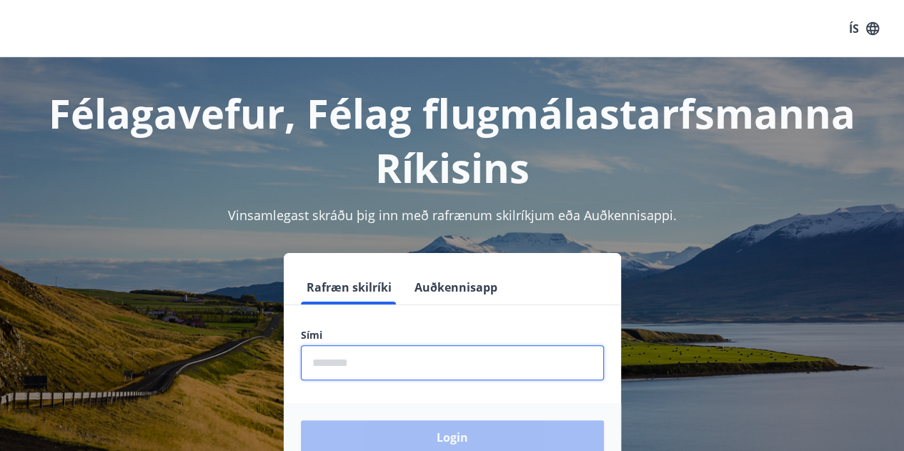
click at [352, 360] on input "phone" at bounding box center [452, 362] width 303 height 35
type input "********"
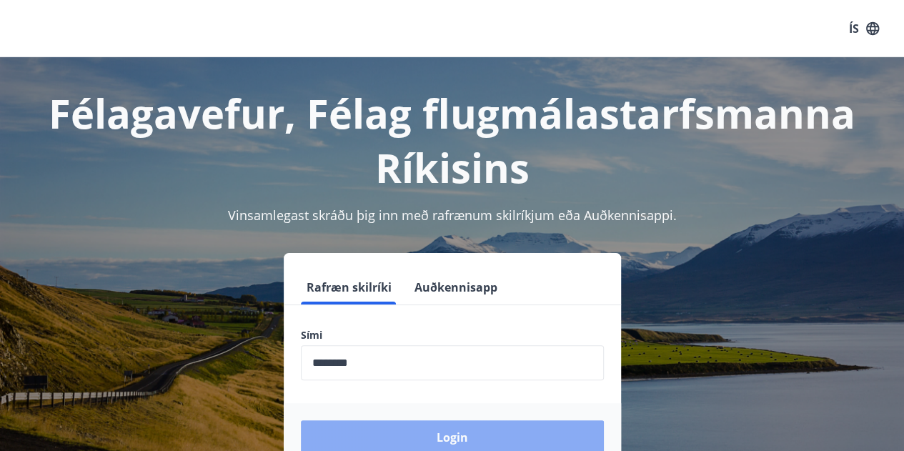
click at [407, 447] on button "Login" at bounding box center [452, 437] width 303 height 34
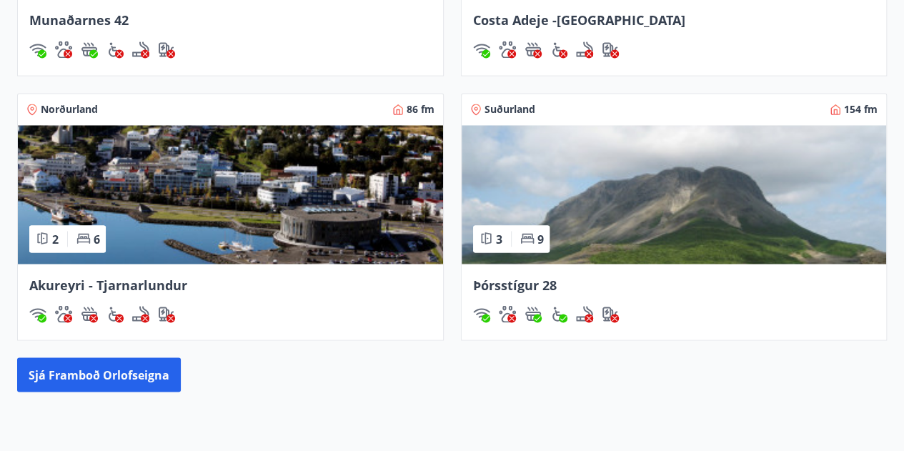
scroll to position [1264, 0]
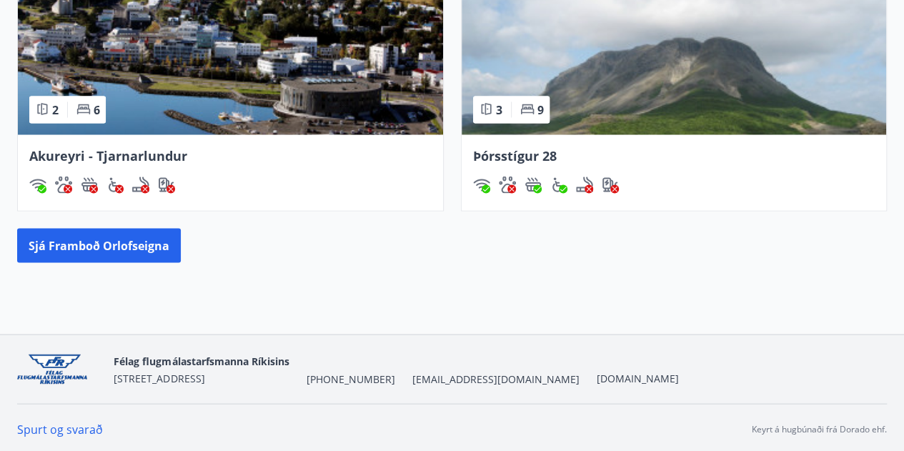
click at [101, 237] on button "Sjá framboð orlofseigna" at bounding box center [99, 245] width 164 height 34
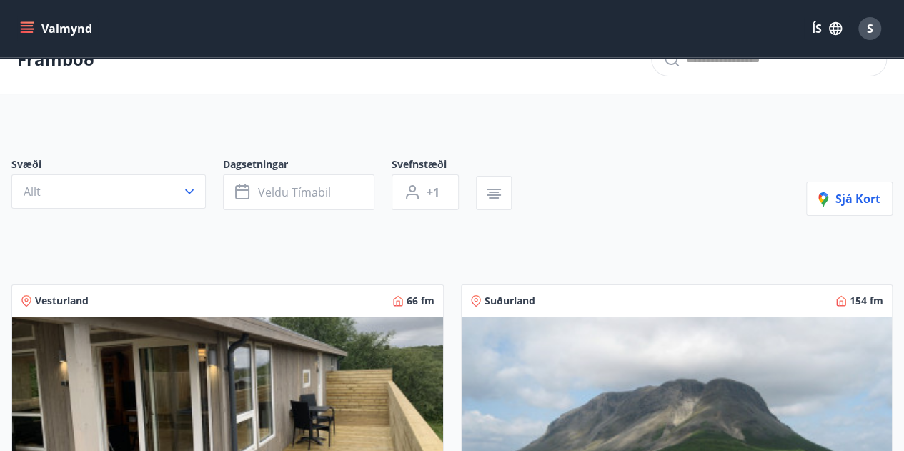
scroll to position [31, 0]
click at [314, 190] on span "Veldu tímabil" at bounding box center [294, 193] width 73 height 16
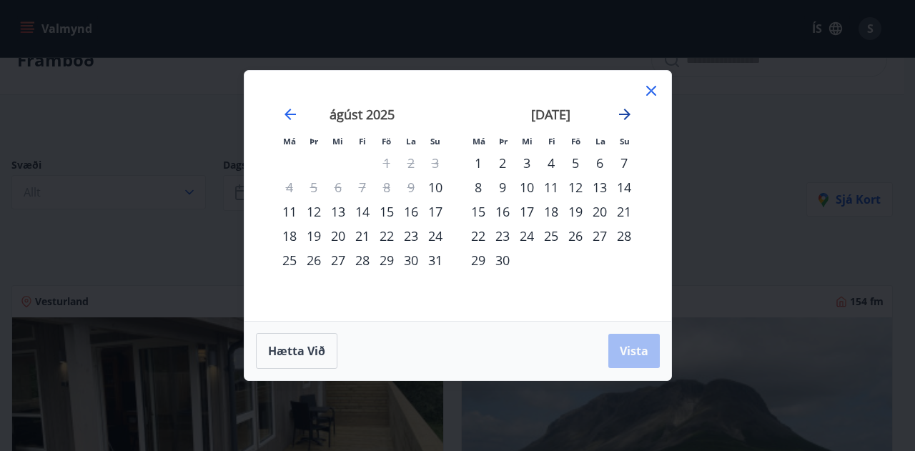
click at [625, 117] on icon "Move forward to switch to the next month." at bounding box center [624, 114] width 17 height 17
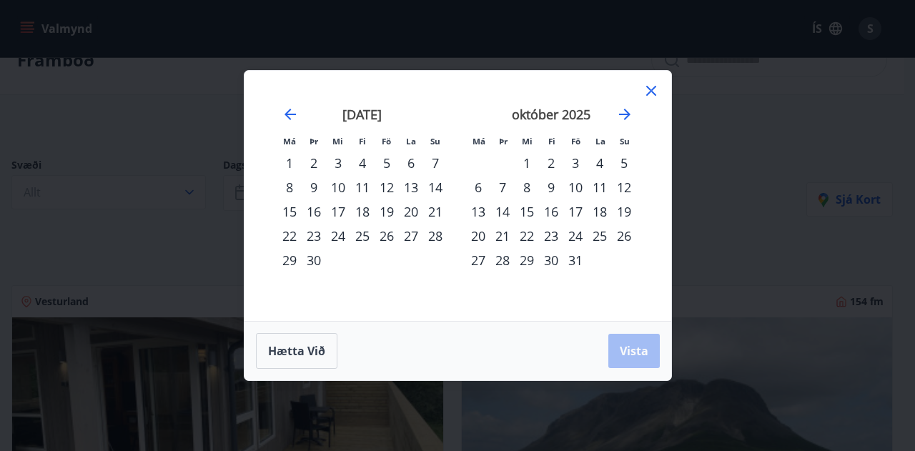
click at [652, 86] on icon at bounding box center [651, 90] width 17 height 17
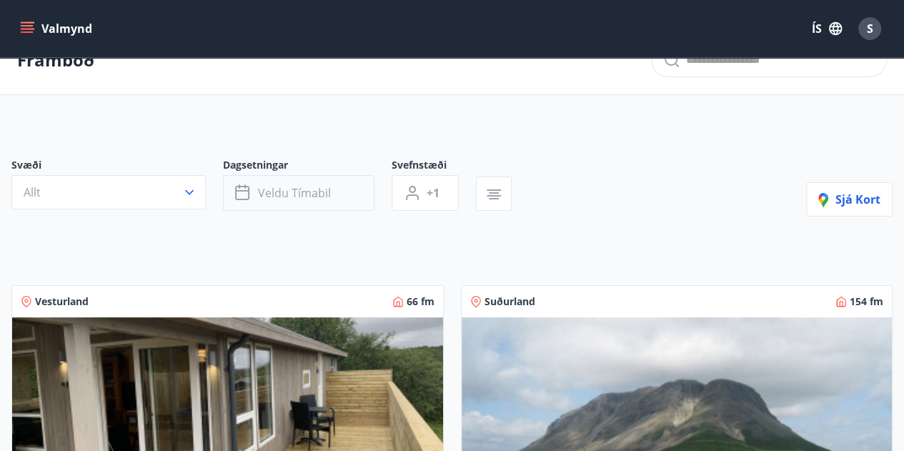
click at [299, 198] on span "Veldu tímabil" at bounding box center [294, 193] width 73 height 16
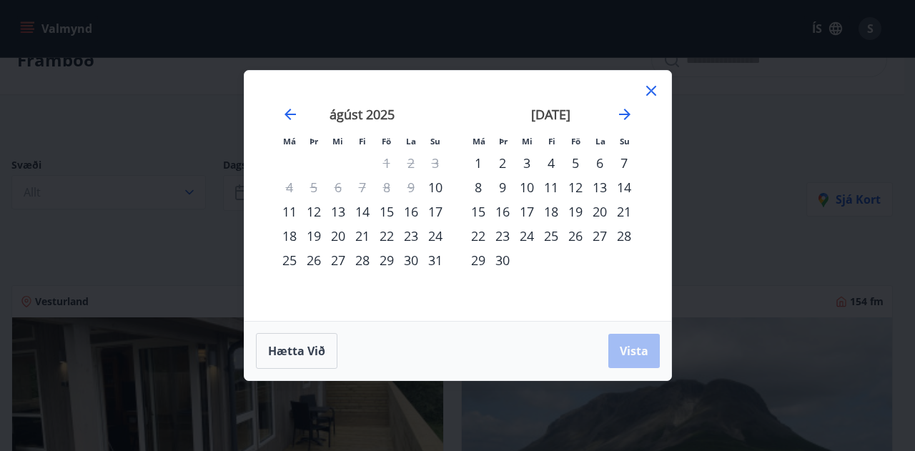
click at [650, 96] on icon at bounding box center [651, 90] width 17 height 17
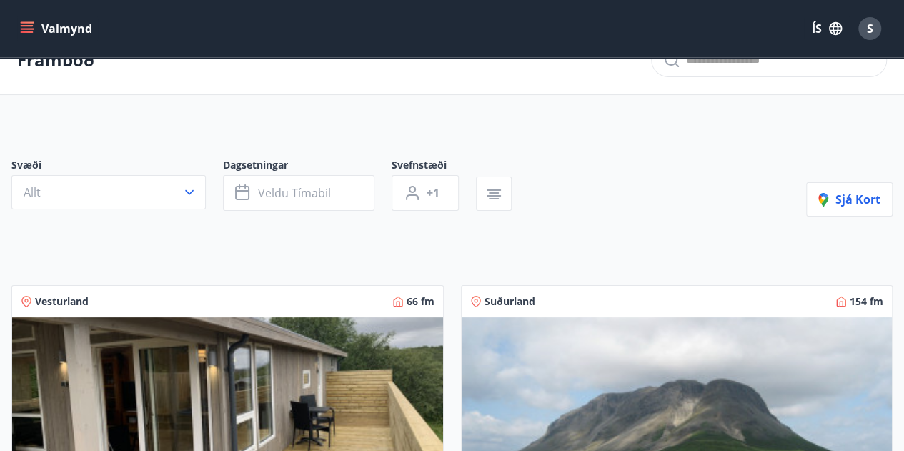
click at [19, 18] on button "Valmynd" at bounding box center [57, 29] width 81 height 26
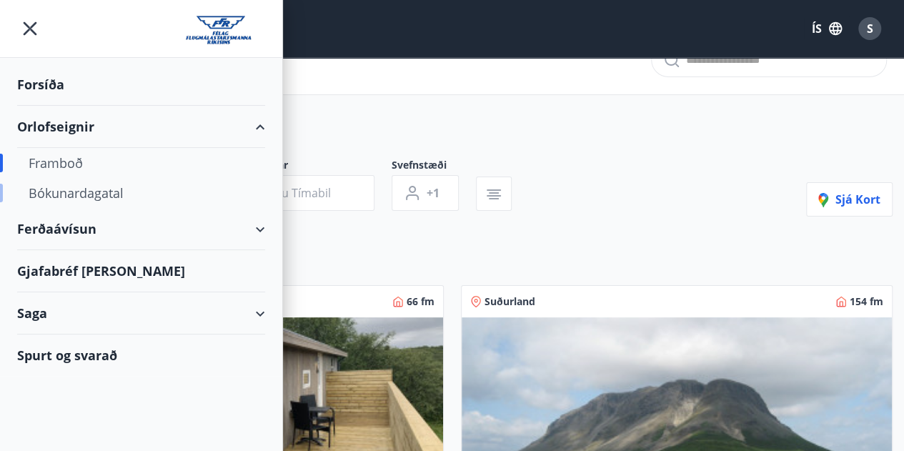
click at [74, 199] on div "Bókunardagatal" at bounding box center [141, 193] width 225 height 30
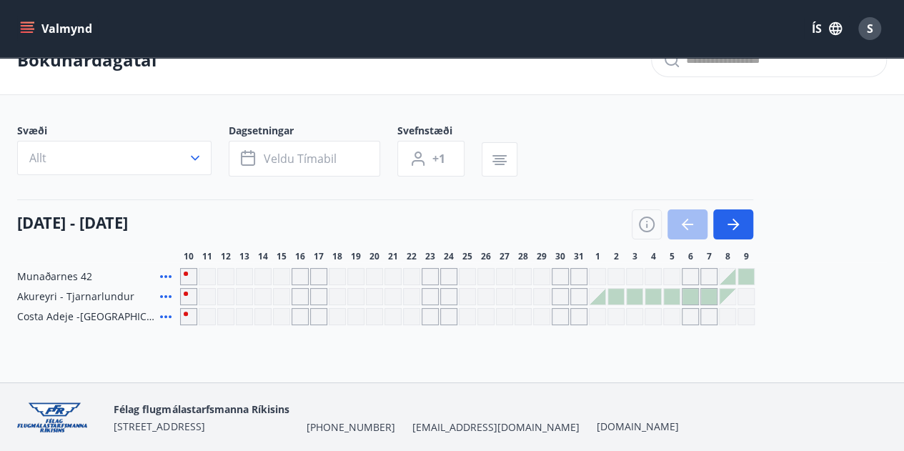
click at [31, 26] on icon "menu" at bounding box center [27, 25] width 13 height 1
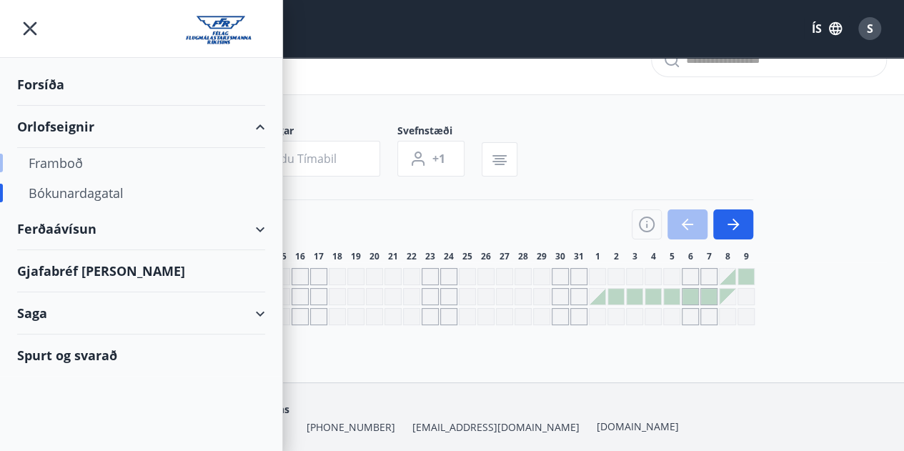
click at [56, 168] on div "Framboð" at bounding box center [141, 163] width 225 height 30
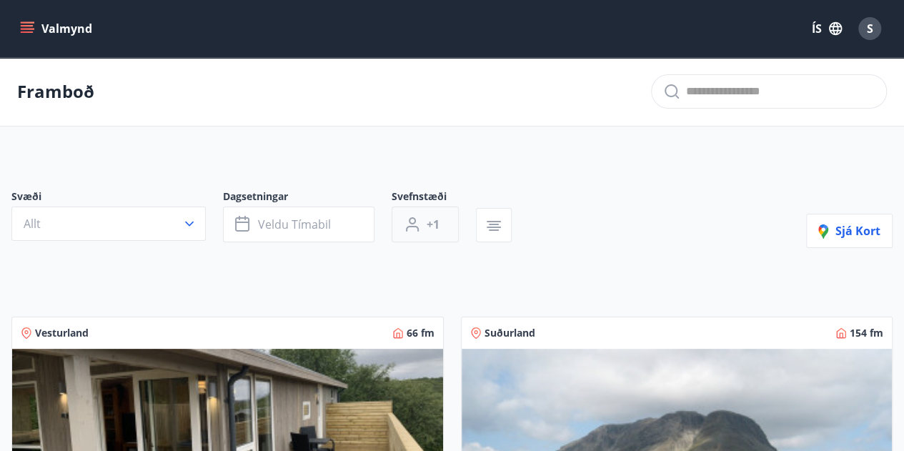
scroll to position [238, 0]
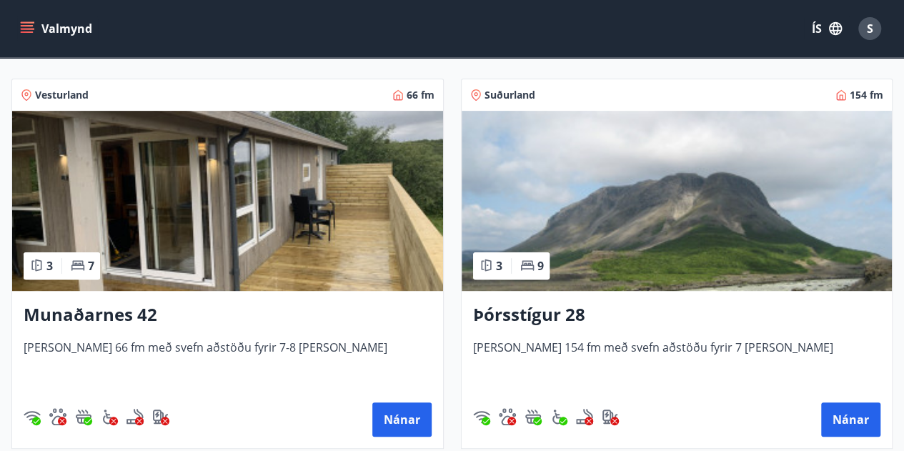
click at [292, 202] on img at bounding box center [227, 201] width 431 height 180
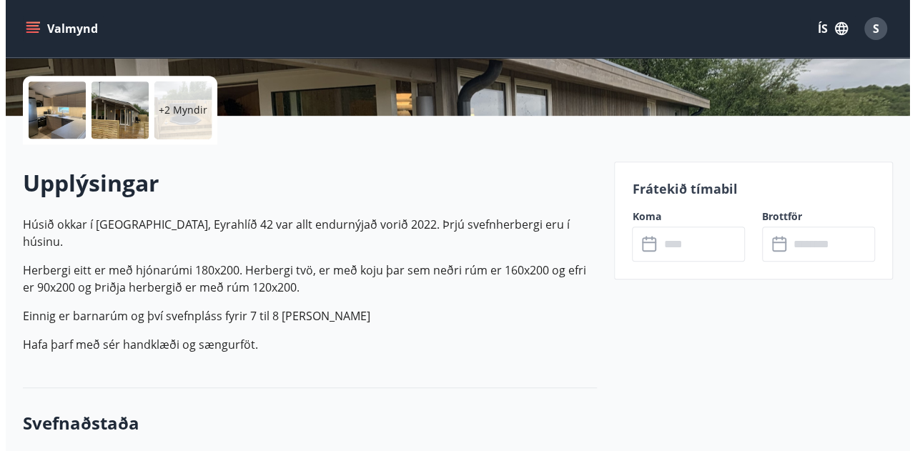
scroll to position [307, 0]
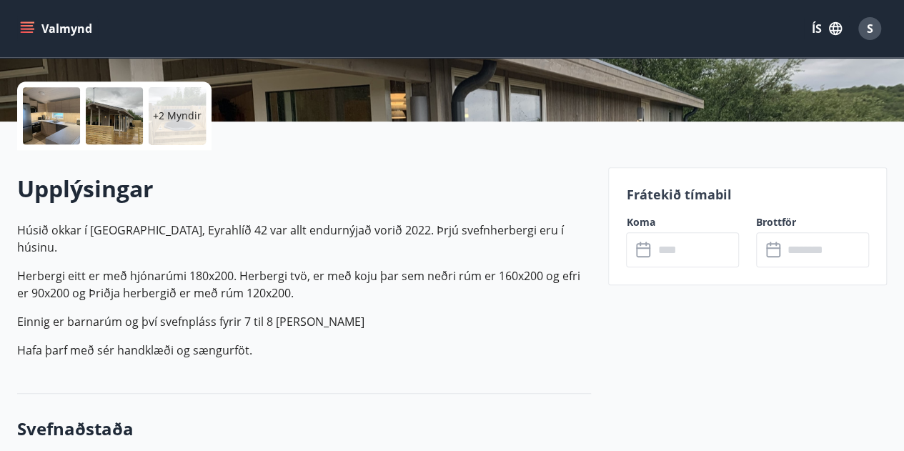
click at [179, 124] on div "+2 Myndir" at bounding box center [177, 115] width 57 height 57
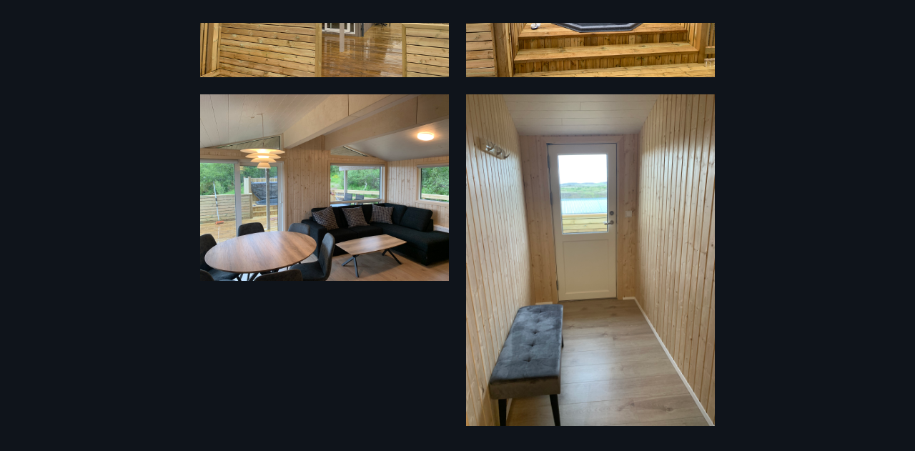
scroll to position [599, 0]
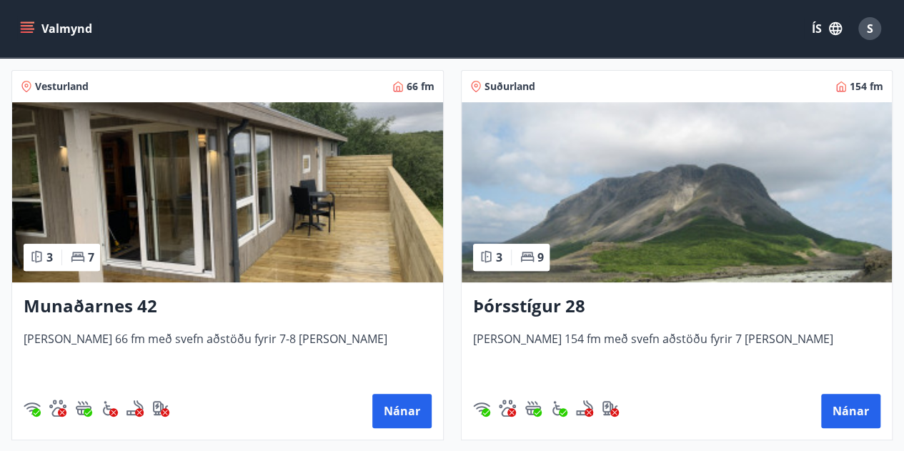
scroll to position [252, 0]
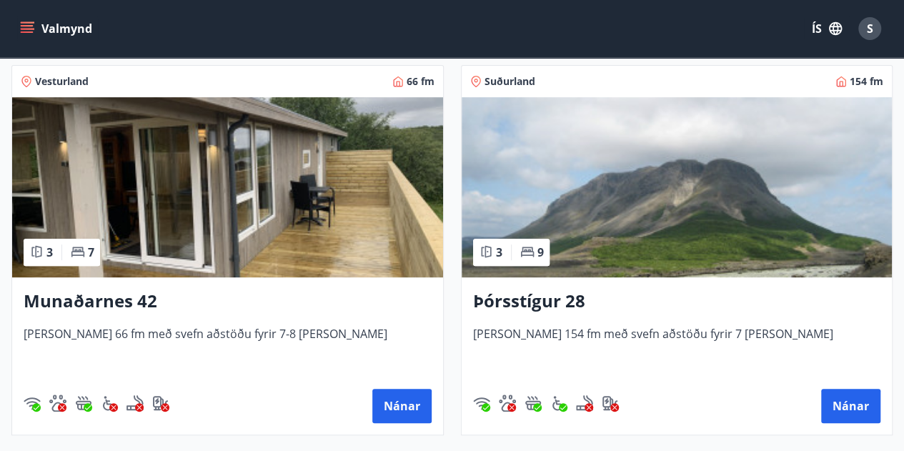
click at [699, 232] on img at bounding box center [677, 187] width 431 height 180
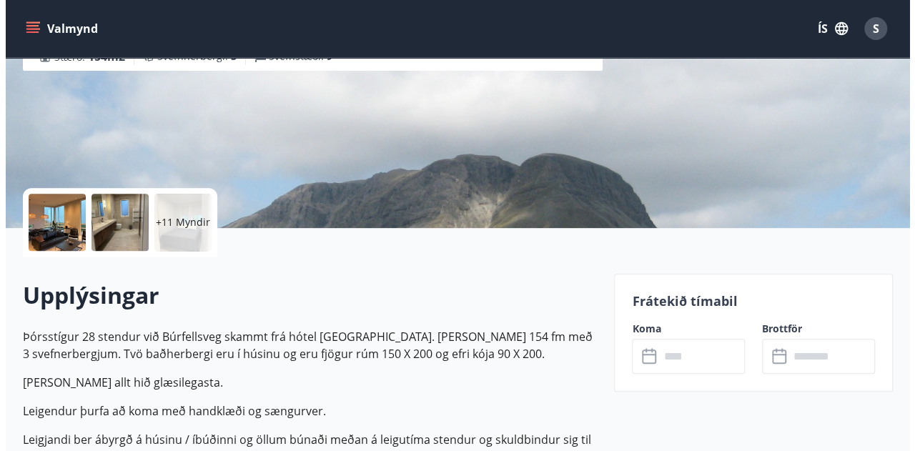
scroll to position [202, 0]
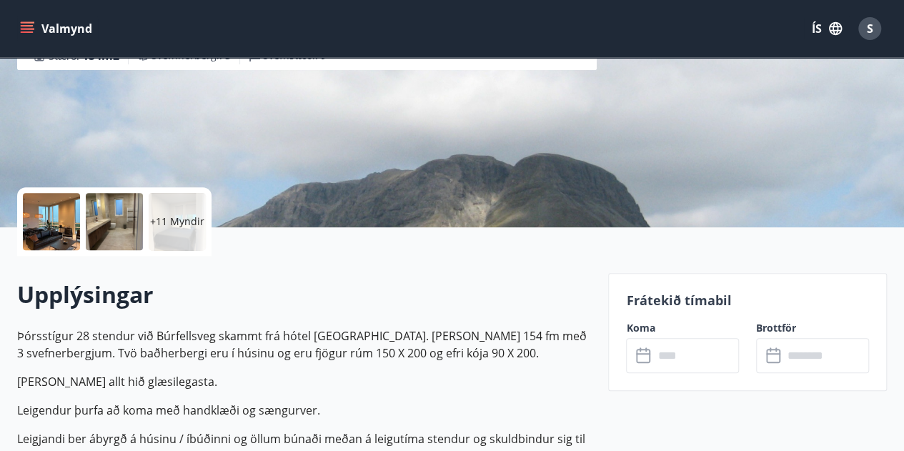
click at [50, 211] on div at bounding box center [51, 221] width 57 height 57
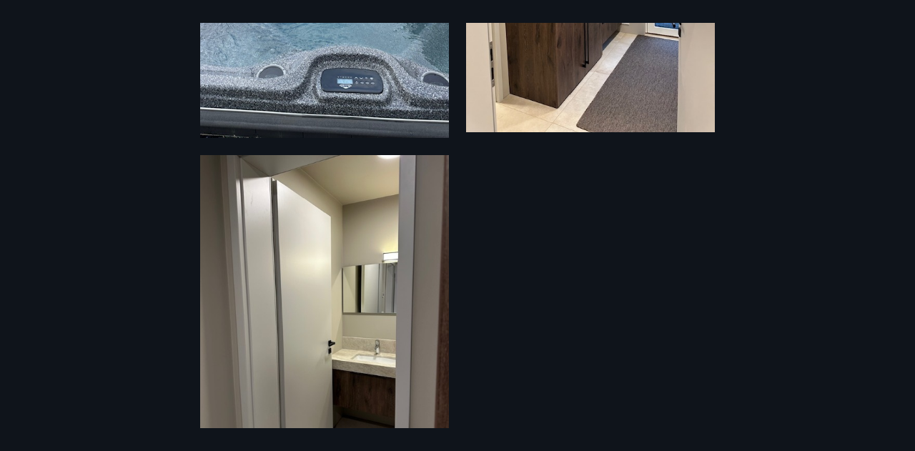
scroll to position [2058, 0]
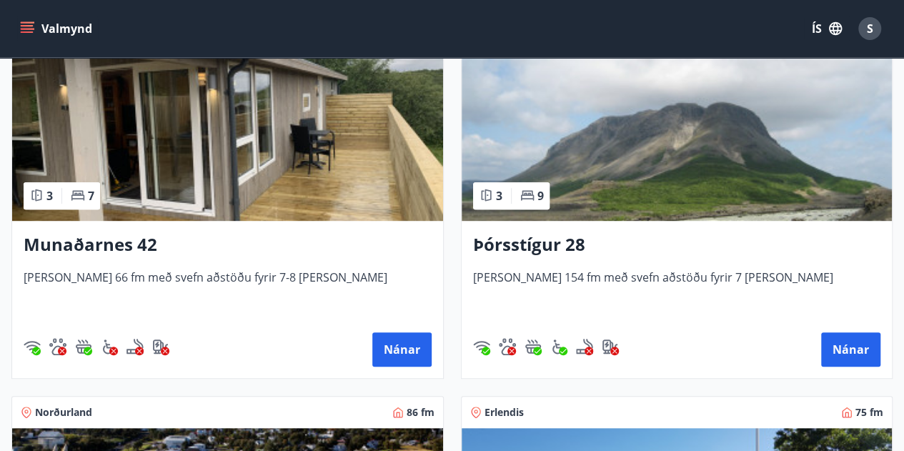
scroll to position [370, 0]
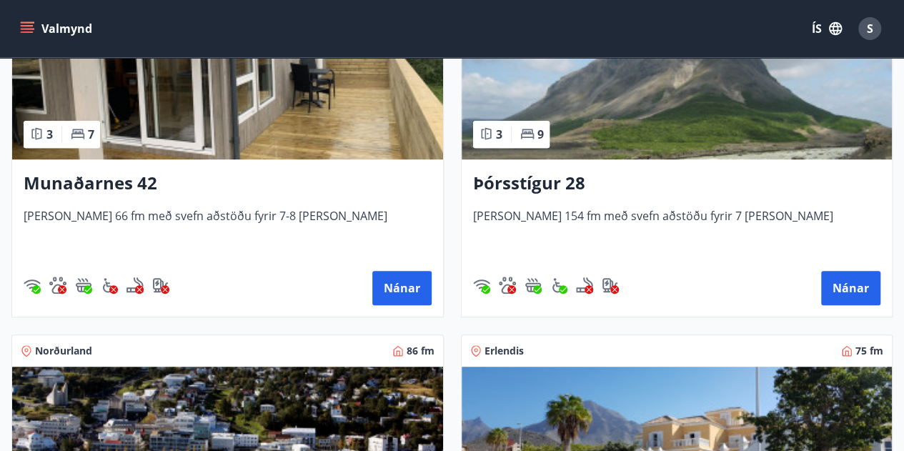
click at [653, 224] on span "Húsið er 154 fm með svefn aðstöðu fyrir 7 manns" at bounding box center [677, 231] width 408 height 47
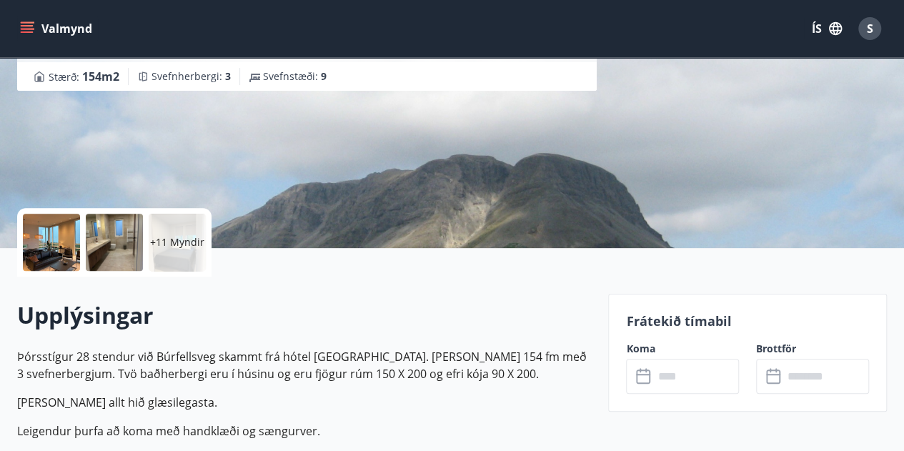
scroll to position [178, 0]
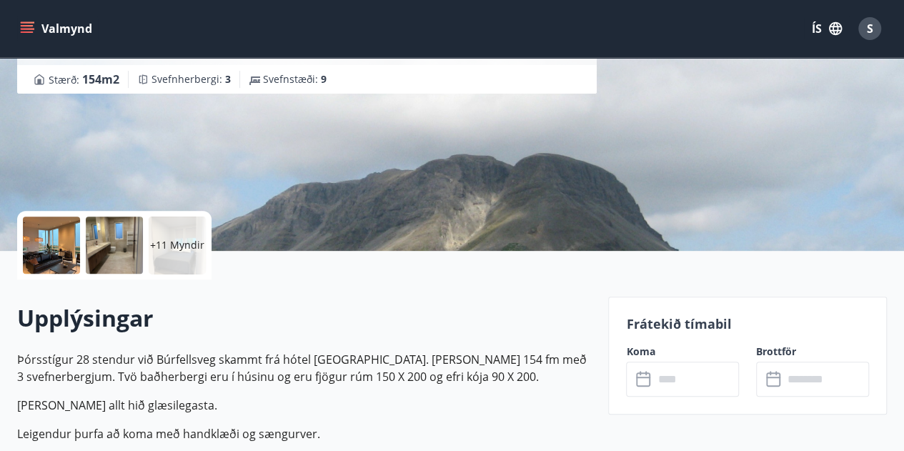
click at [36, 31] on button "Valmynd" at bounding box center [57, 29] width 81 height 26
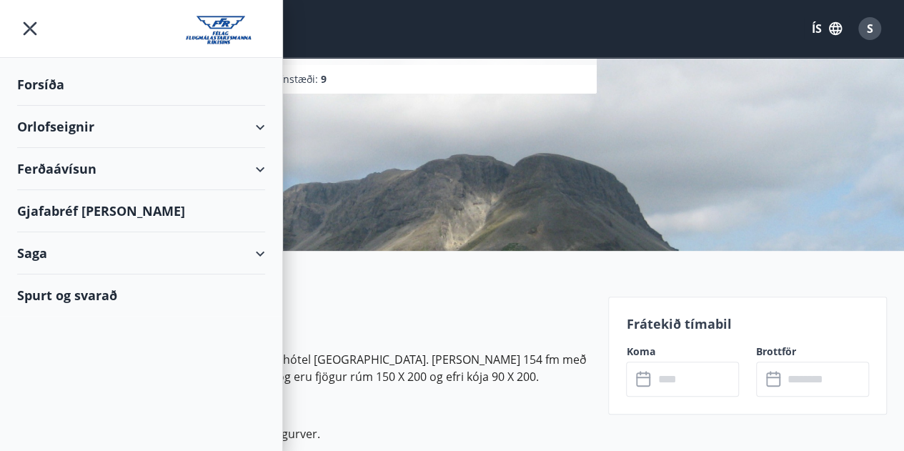
click at [260, 128] on div "Orlofseignir" at bounding box center [141, 127] width 248 height 42
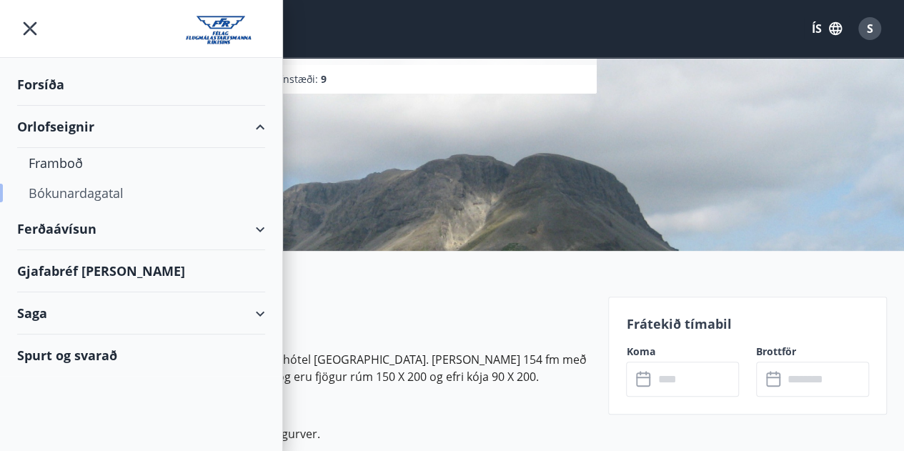
click at [93, 189] on div "Bókunardagatal" at bounding box center [141, 193] width 225 height 30
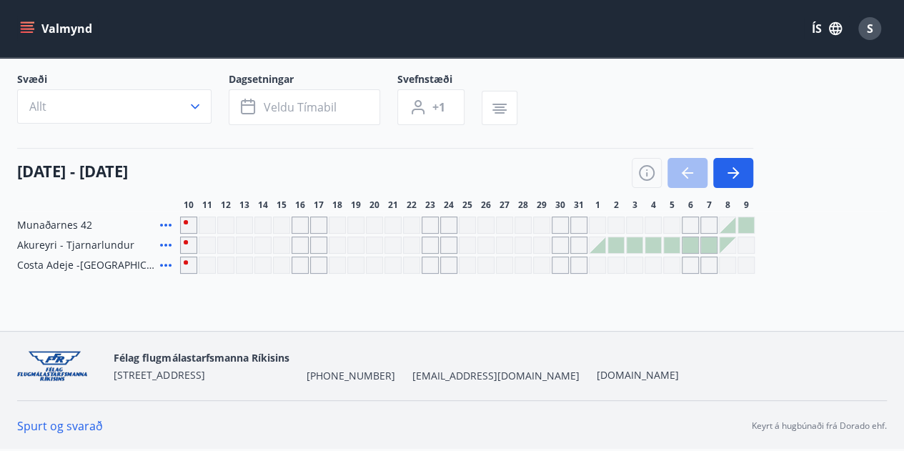
scroll to position [81, 0]
click at [164, 245] on icon at bounding box center [165, 246] width 17 height 17
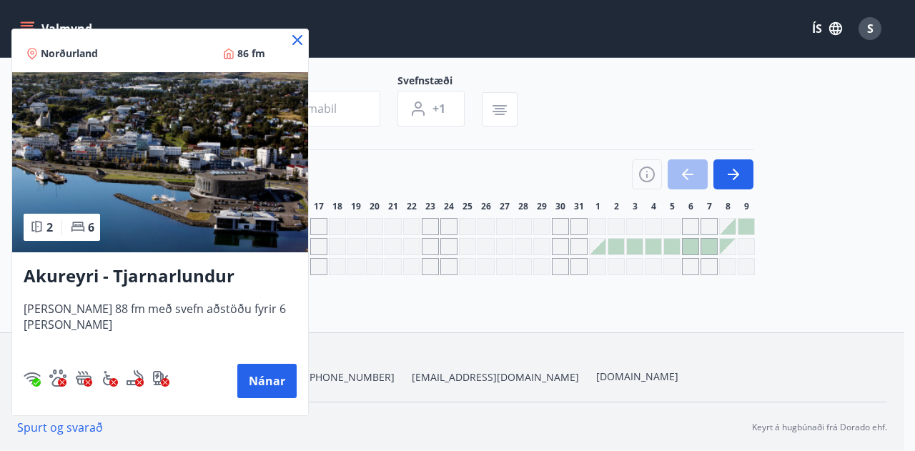
click at [292, 36] on icon at bounding box center [297, 40] width 10 height 10
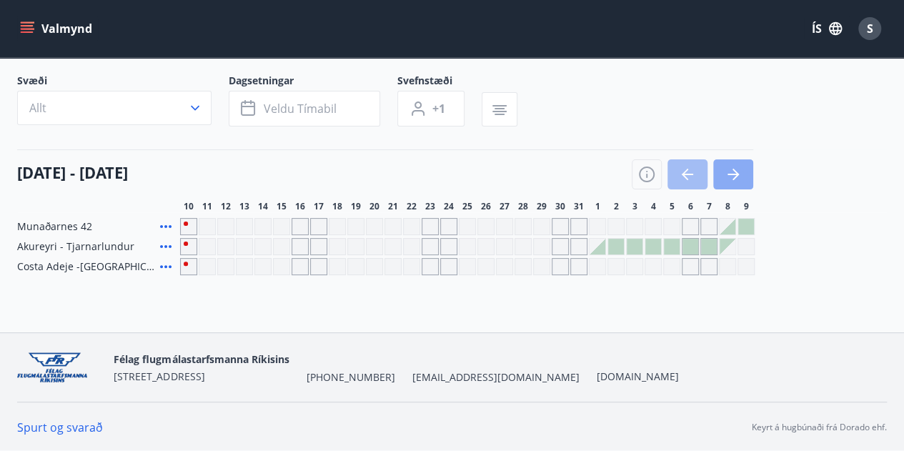
click at [734, 169] on icon "button" at bounding box center [736, 174] width 6 height 11
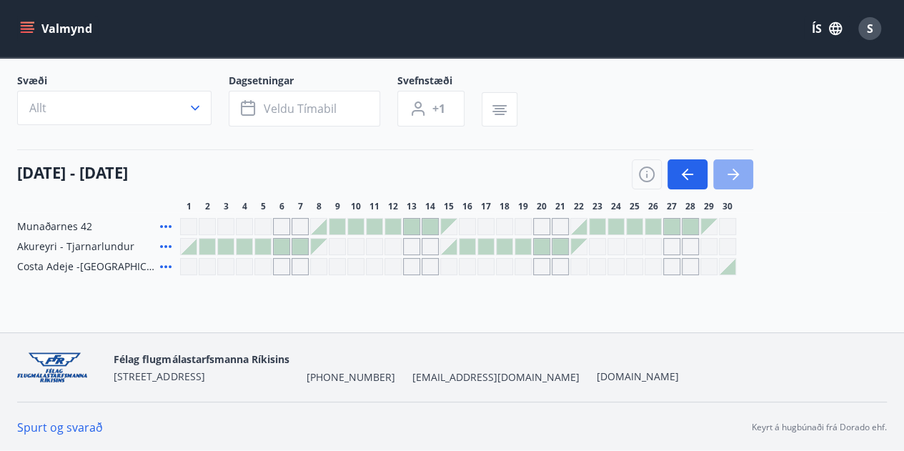
click at [733, 174] on icon "button" at bounding box center [733, 174] width 11 height 1
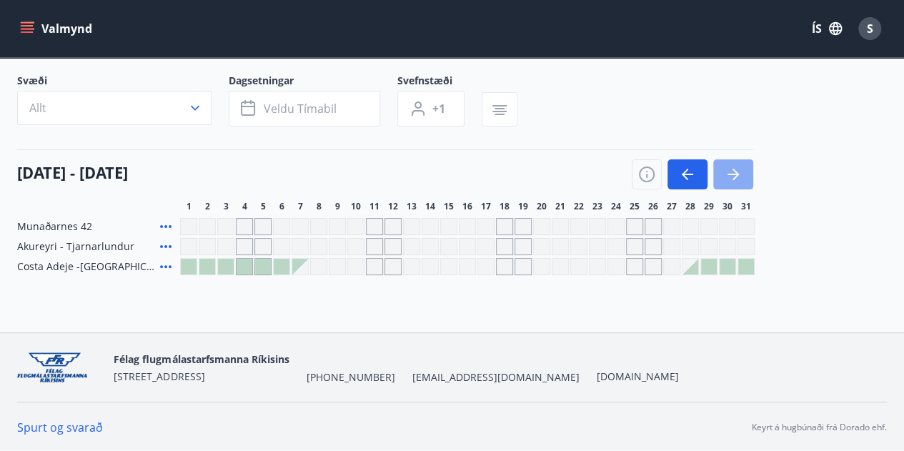
click at [733, 174] on icon "button" at bounding box center [733, 174] width 11 height 1
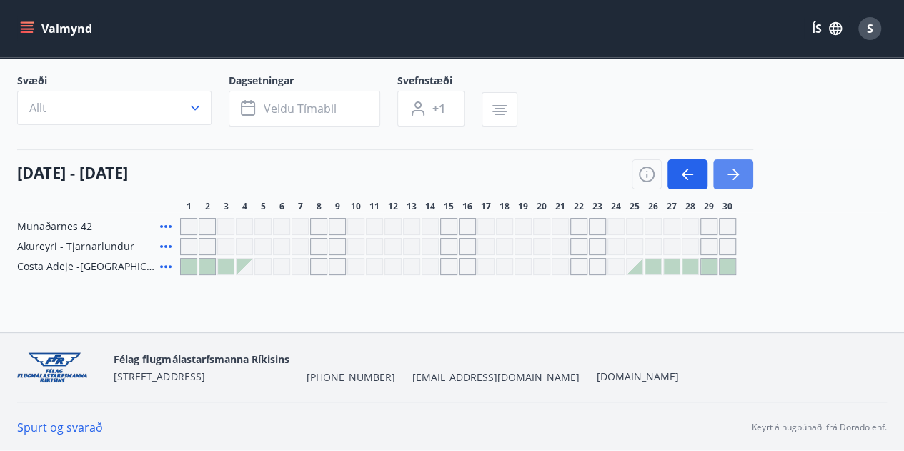
click at [733, 174] on icon "button" at bounding box center [733, 174] width 11 height 1
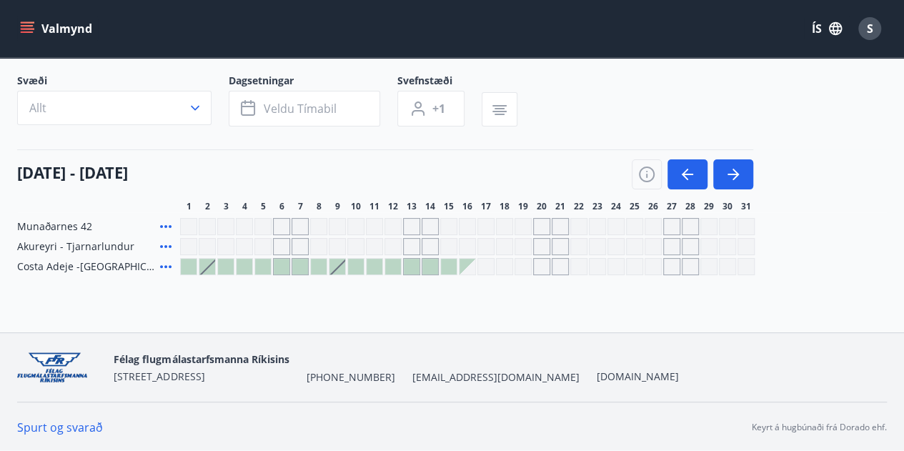
click at [187, 267] on div at bounding box center [189, 267] width 16 height 16
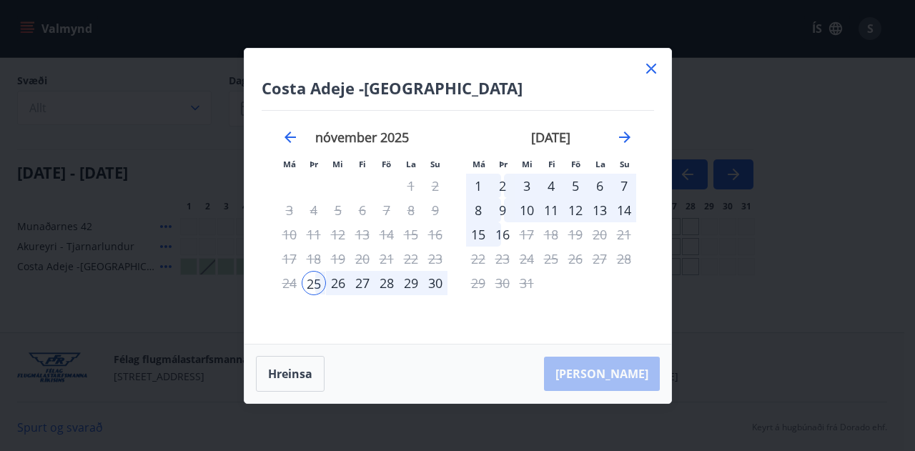
click at [385, 284] on div "28" at bounding box center [387, 283] width 24 height 24
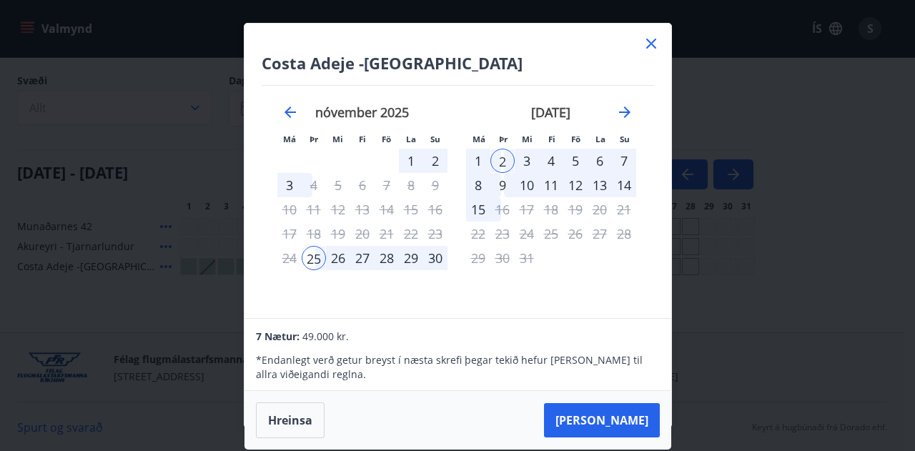
click at [568, 159] on div "5" at bounding box center [575, 161] width 24 height 24
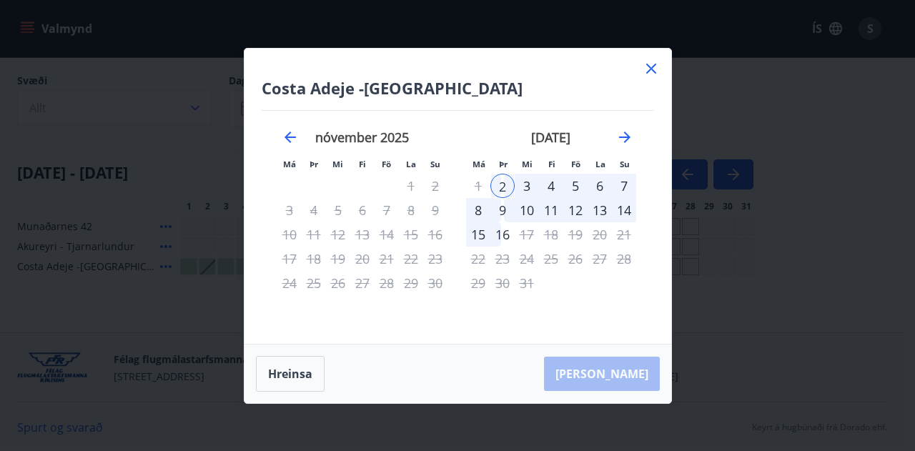
click at [568, 159] on li "Fö" at bounding box center [576, 163] width 24 height 15
click at [475, 211] on div "8" at bounding box center [478, 210] width 24 height 24
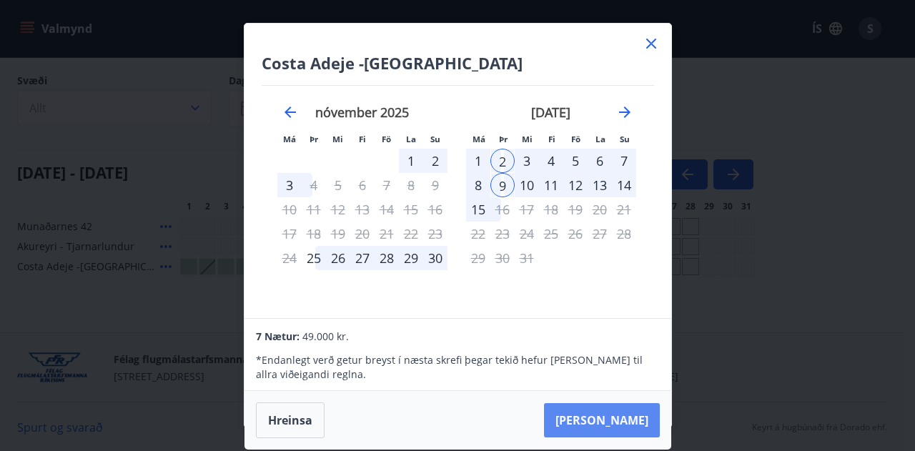
click at [619, 415] on button "Taka Frá" at bounding box center [602, 420] width 116 height 34
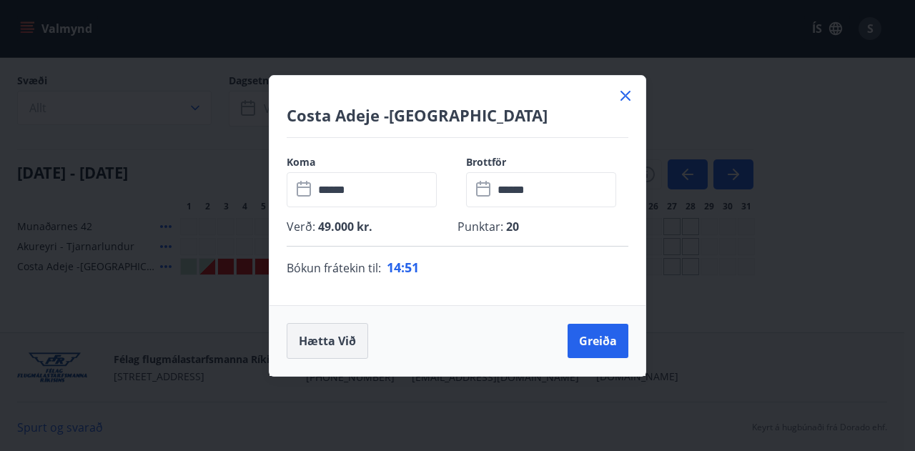
click at [319, 344] on button "Hætta við" at bounding box center [327, 341] width 81 height 36
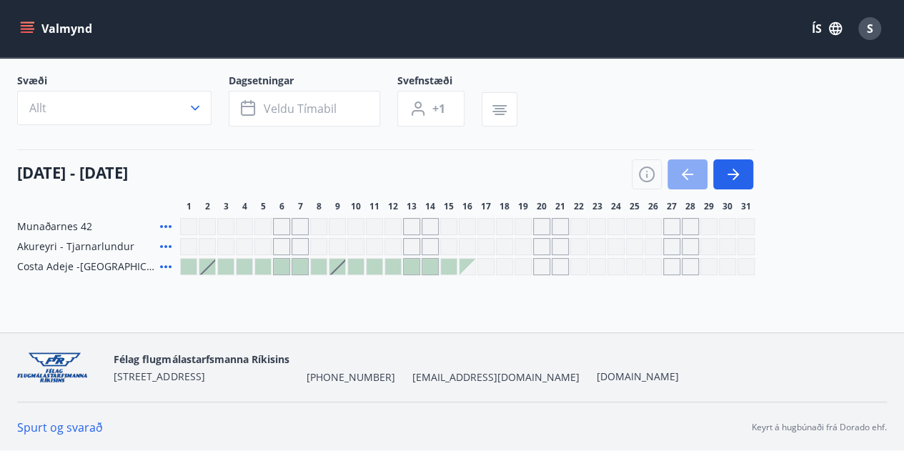
click at [680, 172] on icon "button" at bounding box center [687, 174] width 17 height 17
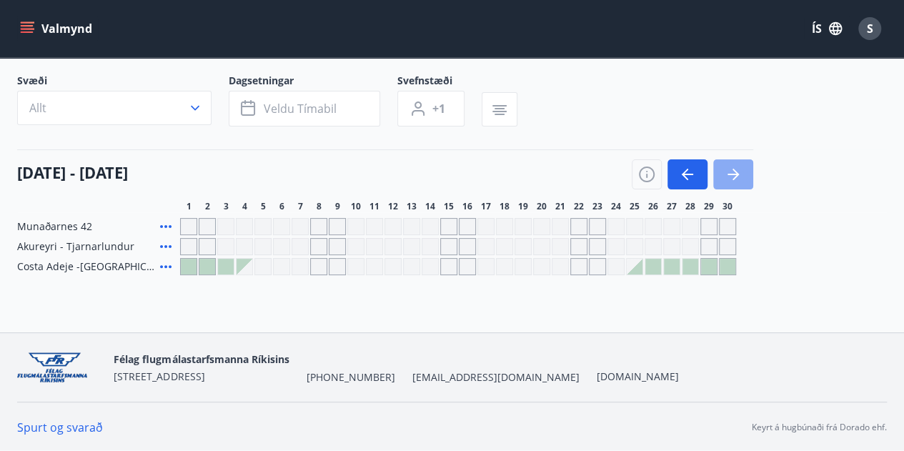
click at [738, 170] on icon "button" at bounding box center [733, 174] width 17 height 17
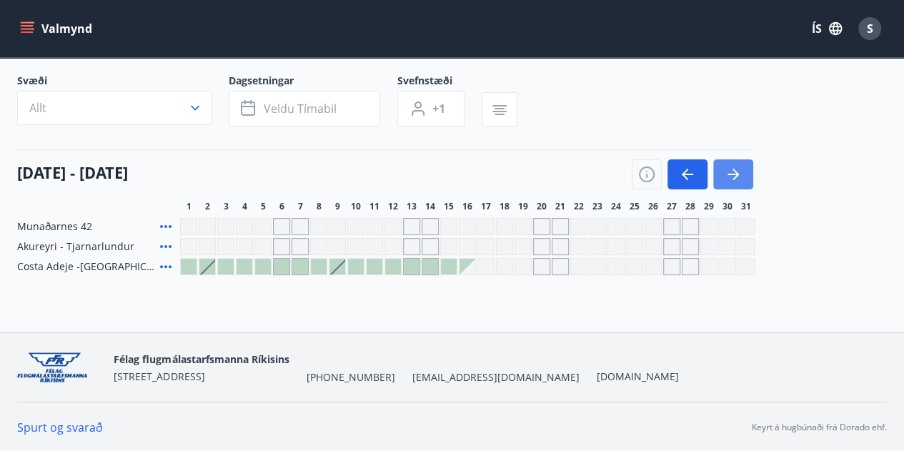
click at [733, 174] on icon "button" at bounding box center [733, 174] width 11 height 1
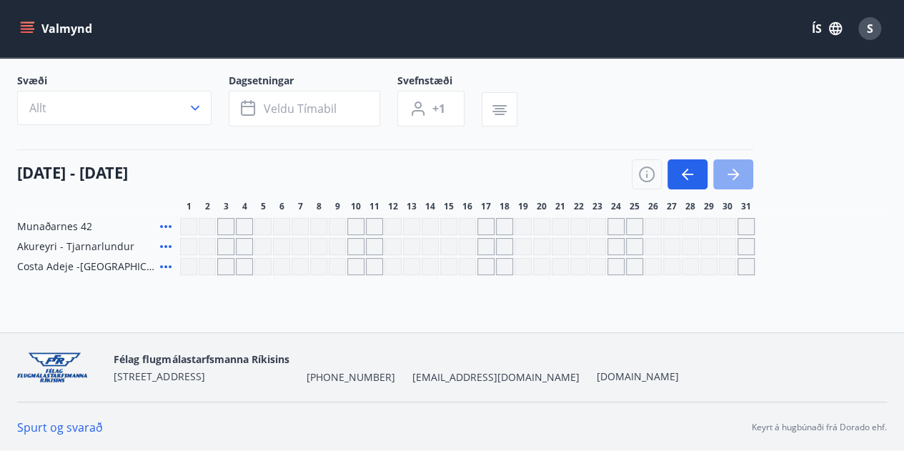
click at [733, 174] on icon "button" at bounding box center [733, 174] width 11 height 1
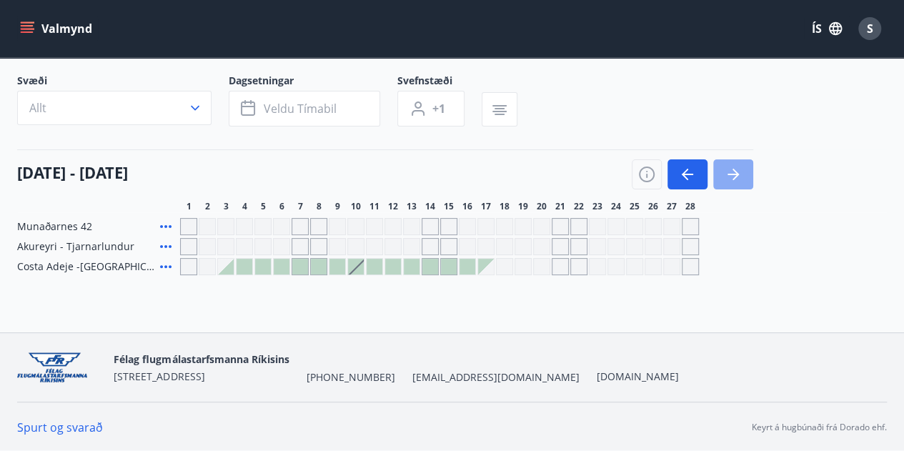
click at [733, 174] on icon "button" at bounding box center [733, 174] width 11 height 1
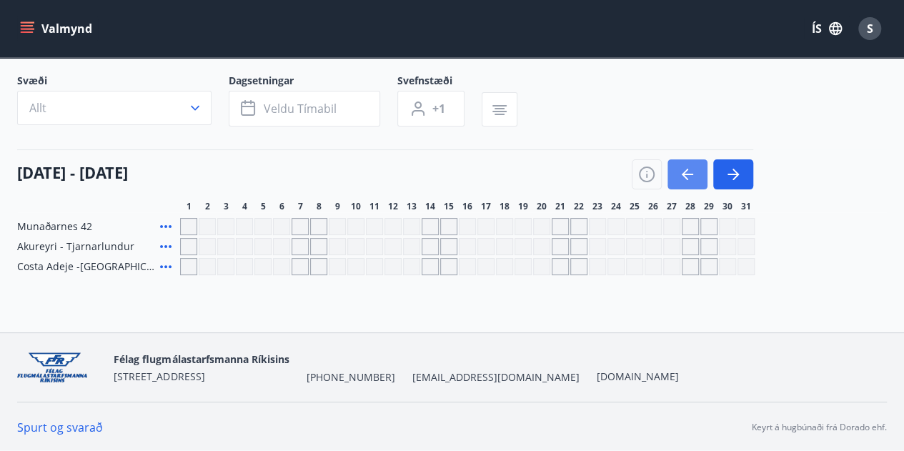
click at [684, 182] on icon "button" at bounding box center [687, 174] width 17 height 17
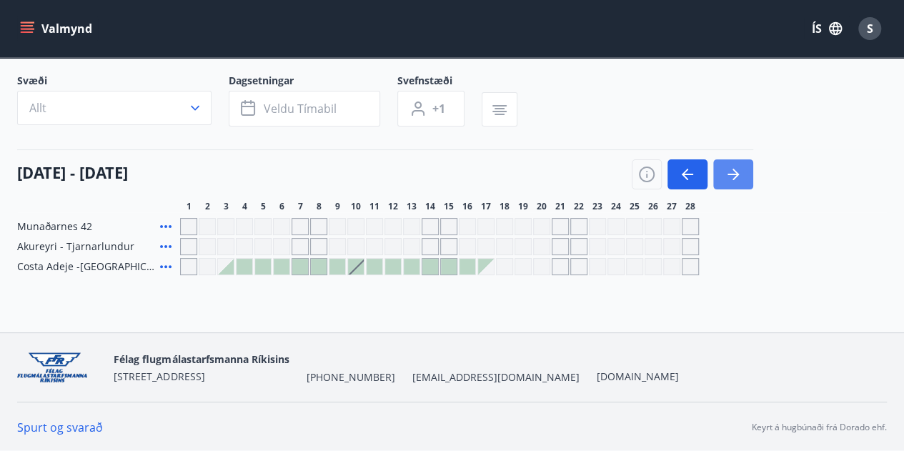
click at [734, 171] on icon "button" at bounding box center [733, 174] width 17 height 17
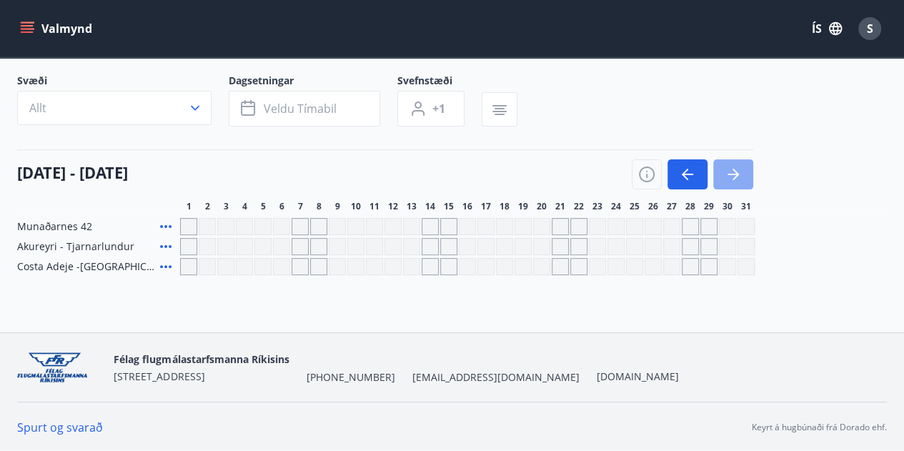
click at [734, 171] on icon "button" at bounding box center [733, 174] width 17 height 17
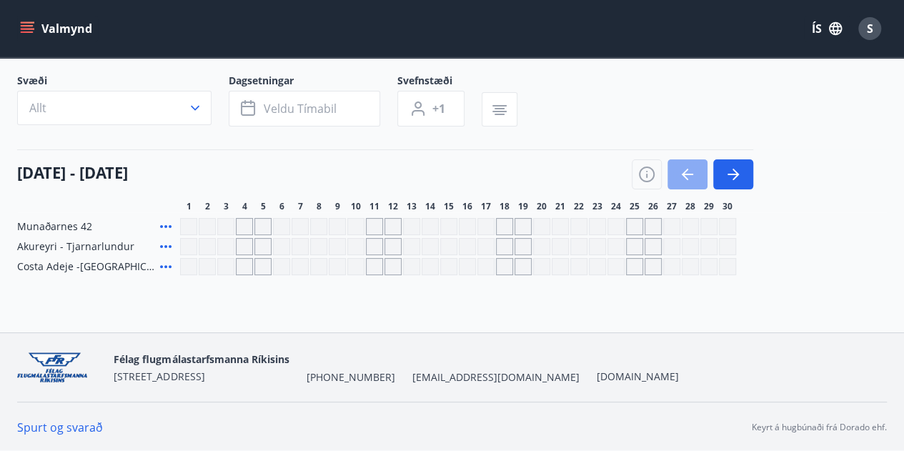
click at [678, 174] on button "button" at bounding box center [688, 174] width 40 height 30
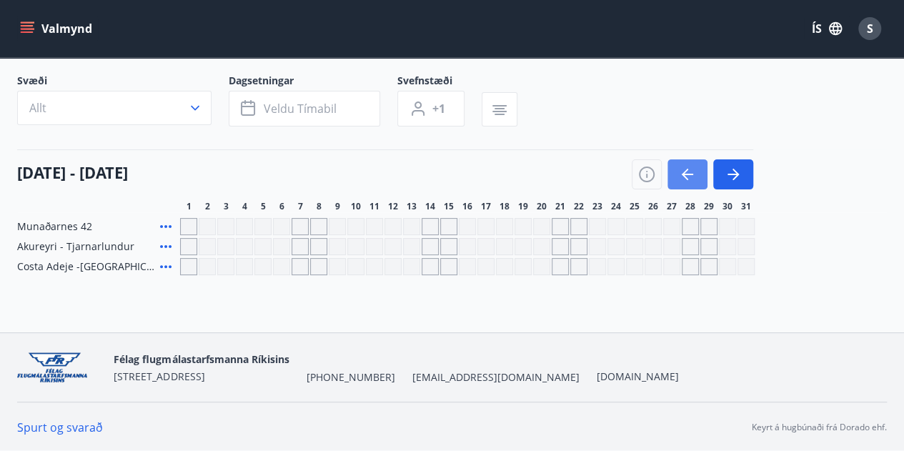
click at [678, 174] on button "button" at bounding box center [688, 174] width 40 height 30
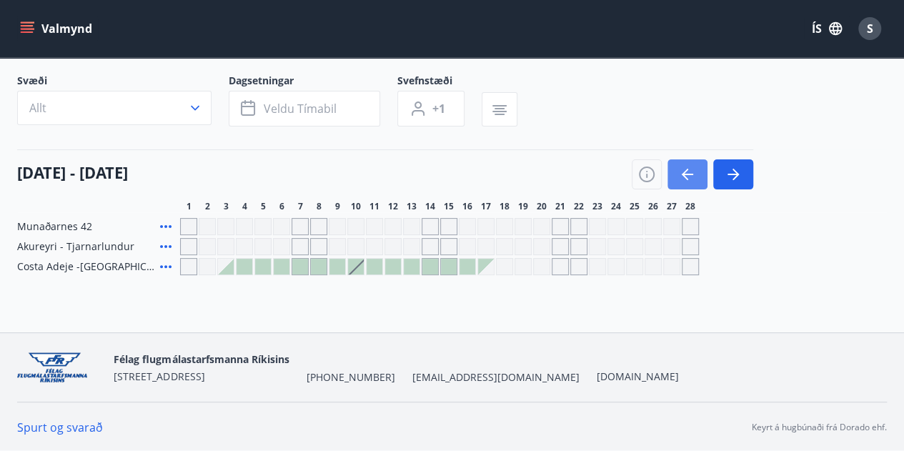
click at [678, 174] on button "button" at bounding box center [688, 174] width 40 height 30
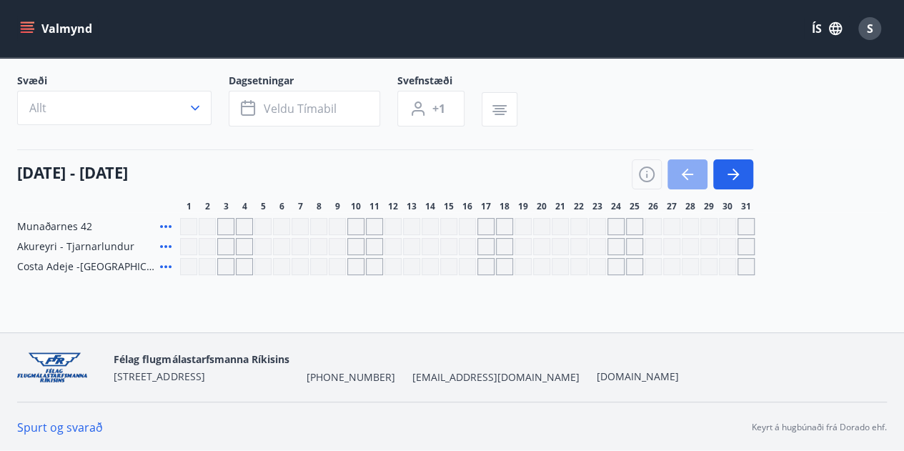
click at [678, 174] on button "button" at bounding box center [688, 174] width 40 height 30
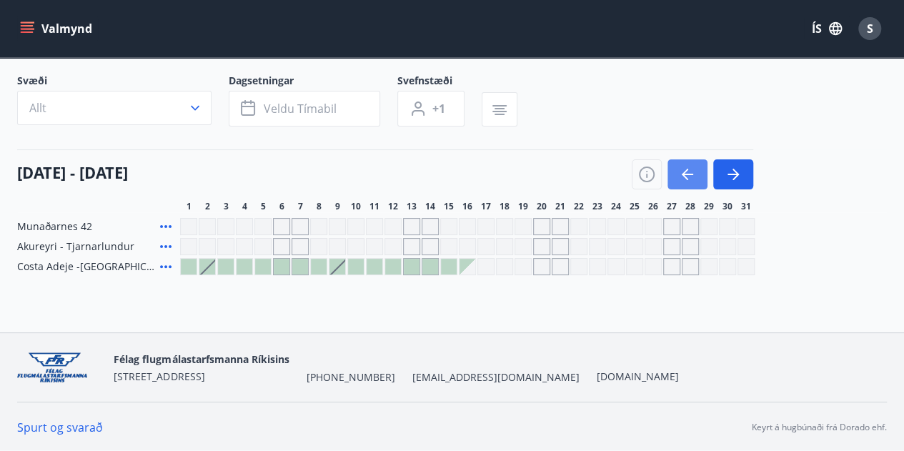
click at [678, 174] on button "button" at bounding box center [688, 174] width 40 height 30
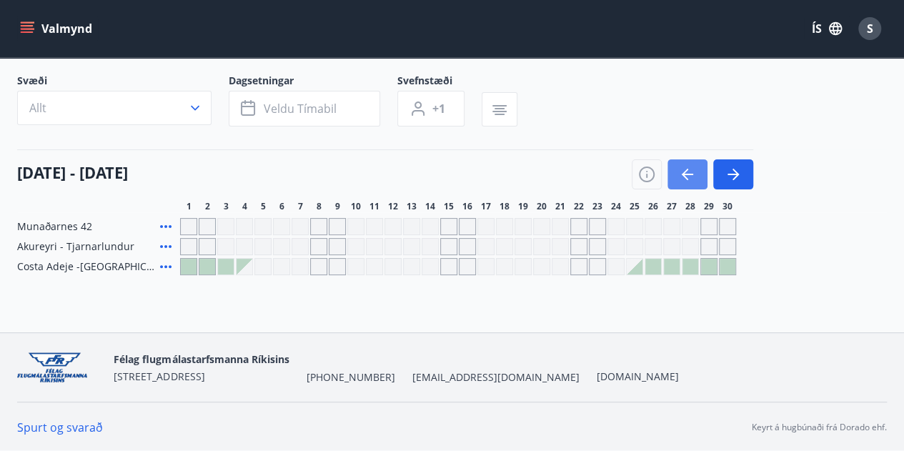
click at [678, 174] on button "button" at bounding box center [688, 174] width 40 height 30
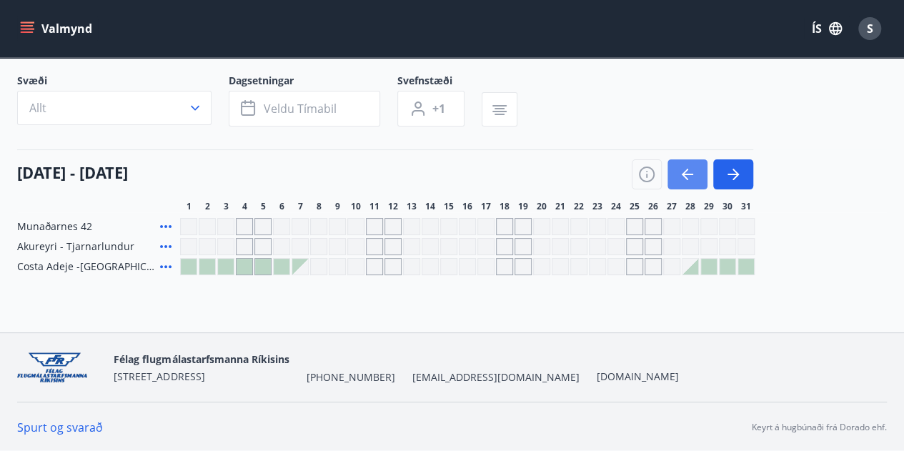
click at [678, 174] on button "button" at bounding box center [688, 174] width 40 height 30
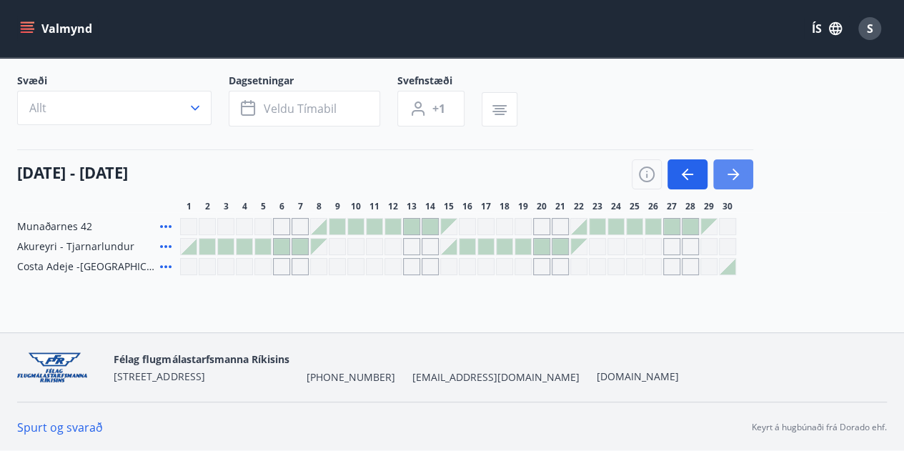
click at [736, 178] on icon "button" at bounding box center [733, 174] width 17 height 17
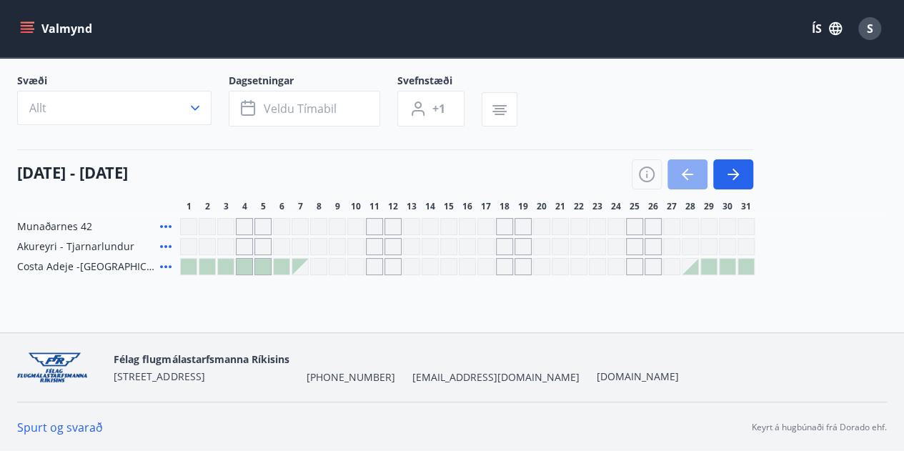
click at [689, 174] on icon "button" at bounding box center [687, 174] width 11 height 1
